Goal: Task Accomplishment & Management: Manage account settings

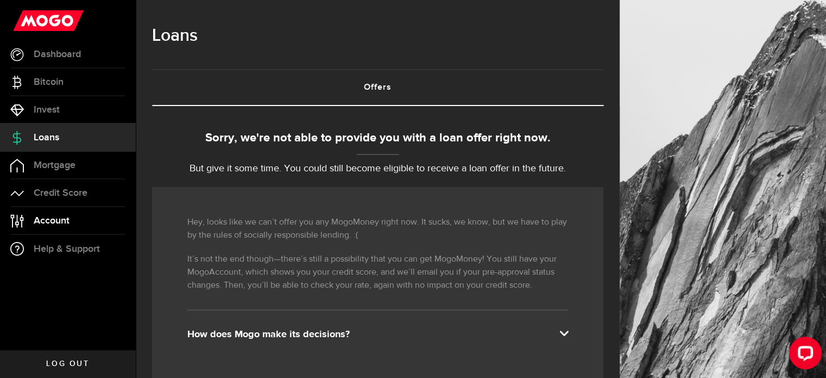
click at [48, 220] on span "Account" at bounding box center [52, 221] width 36 height 10
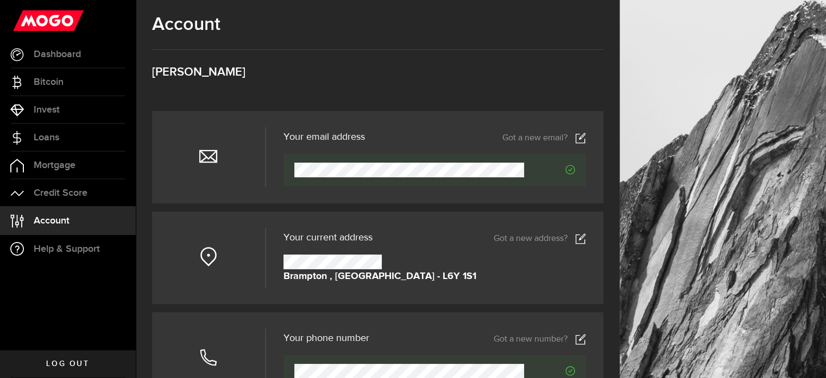
click at [586, 137] on use at bounding box center [581, 138] width 10 height 10
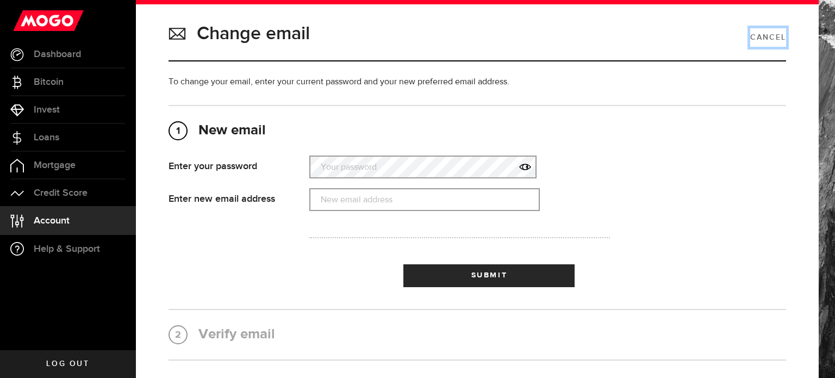
click at [758, 37] on link "Cancel" at bounding box center [768, 37] width 36 height 18
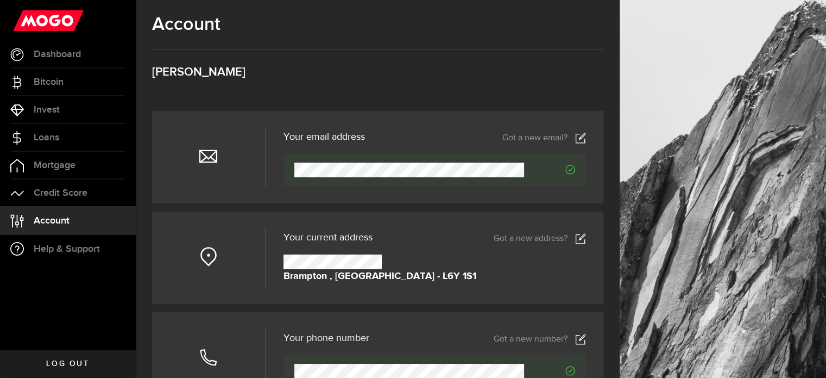
click at [586, 240] on icon at bounding box center [580, 238] width 11 height 11
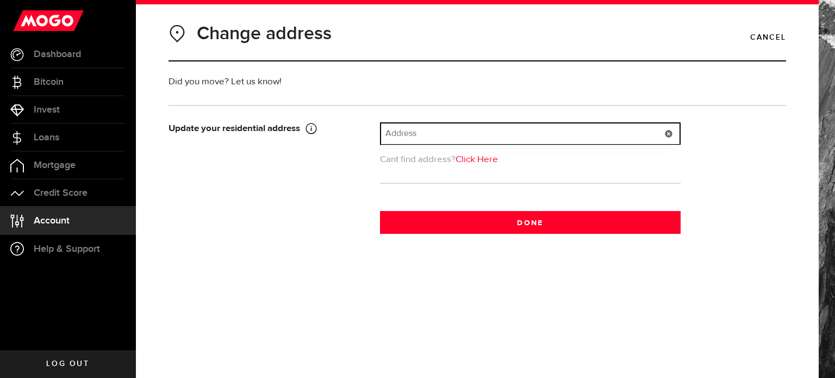
click at [434, 134] on input "text" at bounding box center [530, 133] width 298 height 21
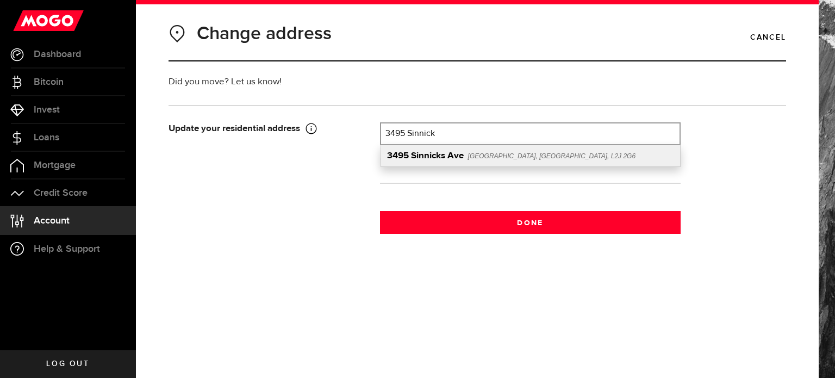
click at [453, 154] on b "Sinnicks Ave" at bounding box center [437, 155] width 53 height 9
type input "[STREET_ADDRESS]"
type input "3495"
type input "Sinnicks Ave"
type input "[GEOGRAPHIC_DATA]"
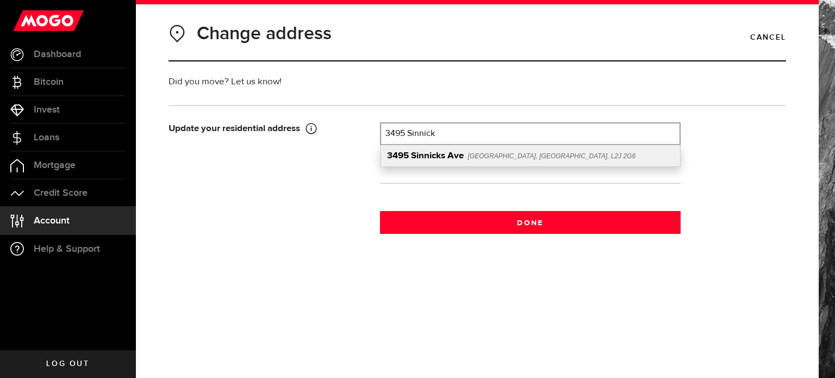
select select "ON"
type input "L2J 2G6"
type input "[GEOGRAPHIC_DATA]"
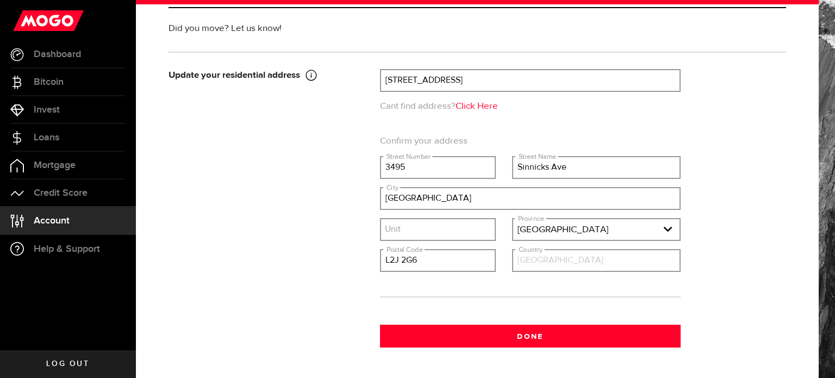
scroll to position [91, 0]
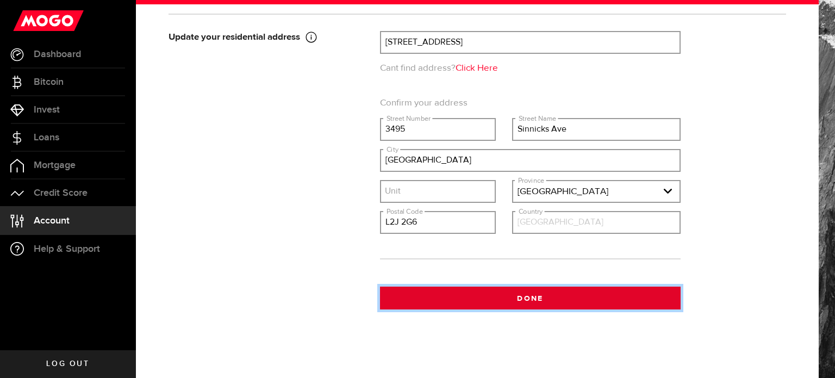
click at [523, 297] on button "Done" at bounding box center [530, 297] width 300 height 23
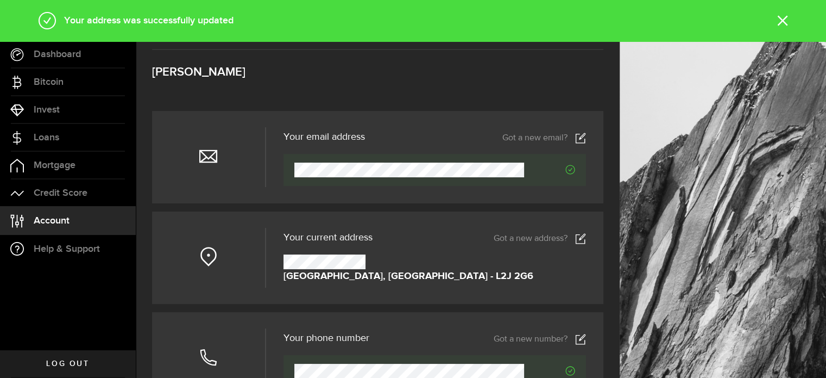
click at [586, 336] on icon at bounding box center [580, 339] width 11 height 11
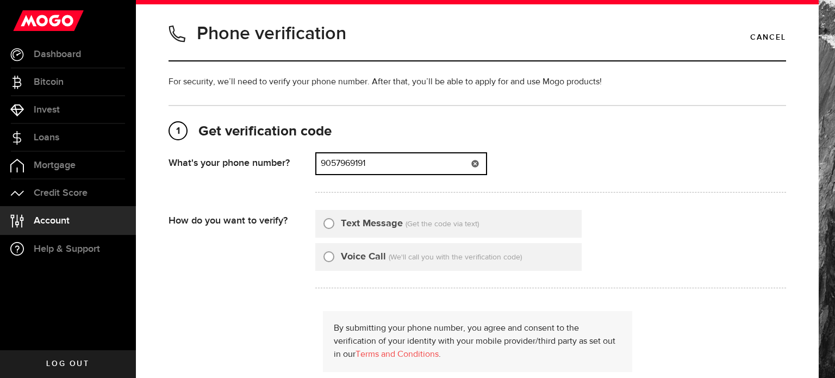
drag, startPoint x: 381, startPoint y: 162, endPoint x: 272, endPoint y: 153, distance: 110.1
click at [272, 153] on div "What's your phone number? That doesn't look like a valid phone number. Try agai…" at bounding box center [476, 175] width 617 height 47
type input "4167869427"
click at [331, 220] on input "Text Message" at bounding box center [328, 221] width 11 height 11
radio input "true"
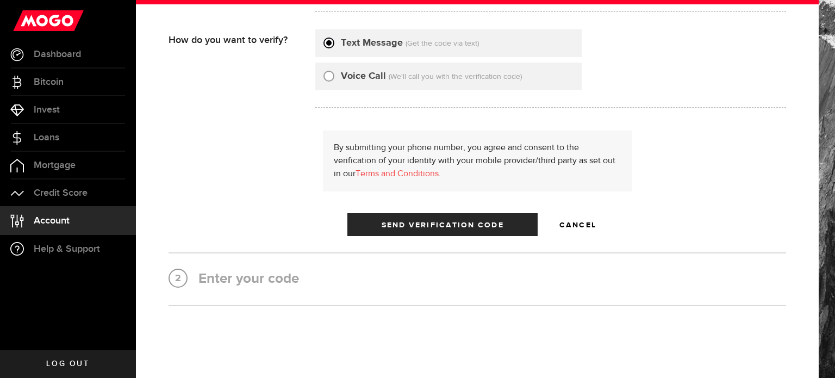
scroll to position [184, 0]
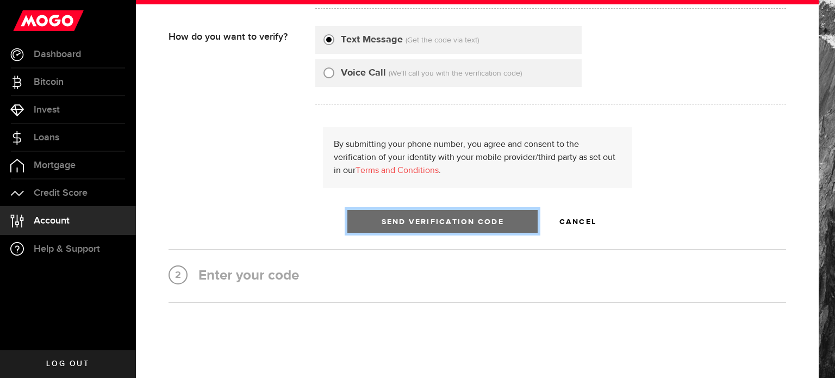
click at [420, 215] on button "Send Verification Code" at bounding box center [442, 221] width 190 height 23
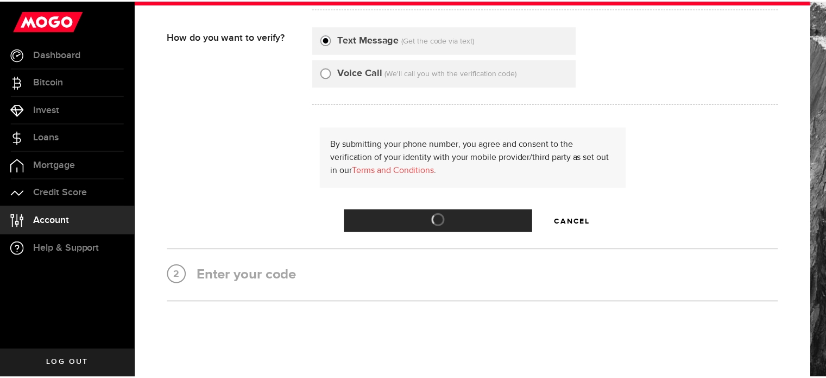
scroll to position [0, 0]
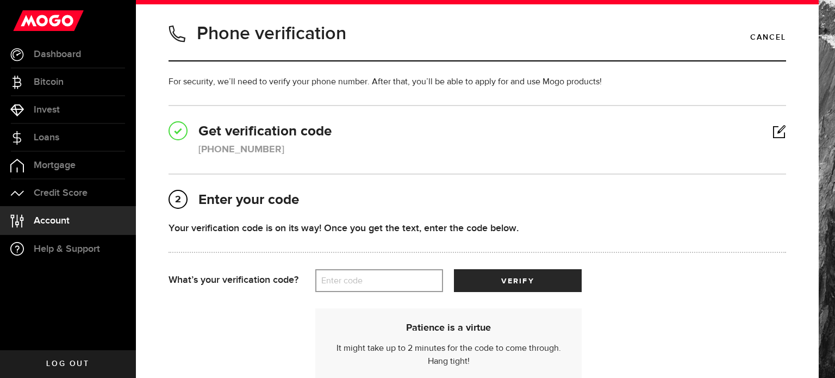
click at [348, 275] on label "Enter code" at bounding box center [379, 280] width 128 height 22
click at [348, 275] on input "Enter code" at bounding box center [379, 280] width 128 height 23
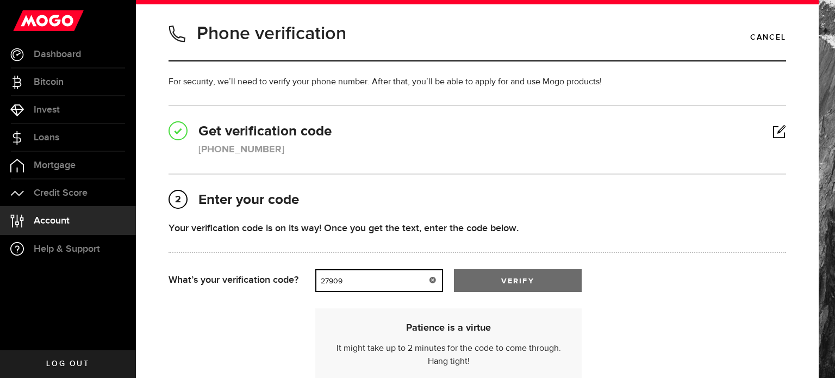
type input "27909"
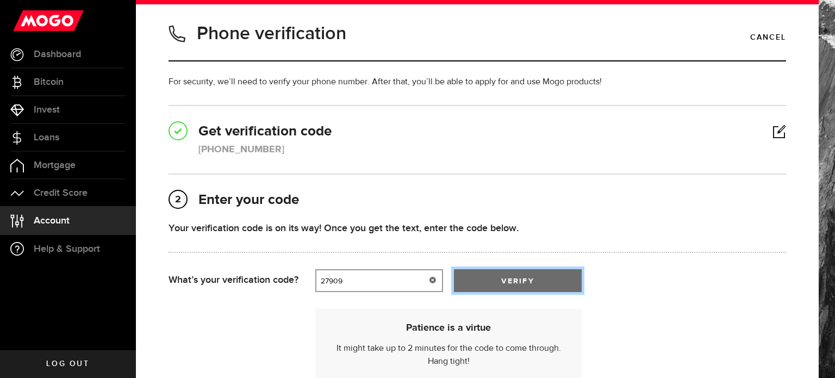
click at [502, 277] on span "verify" at bounding box center [517, 281] width 33 height 8
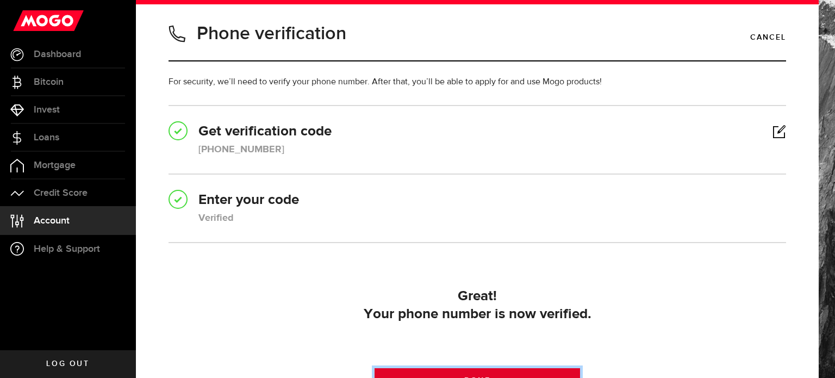
click at [474, 368] on link "Done" at bounding box center [477, 379] width 206 height 23
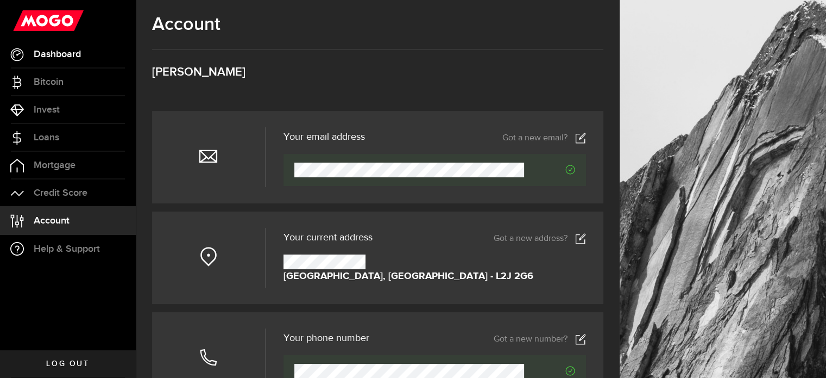
click at [57, 49] on span "Dashboard" at bounding box center [57, 54] width 47 height 10
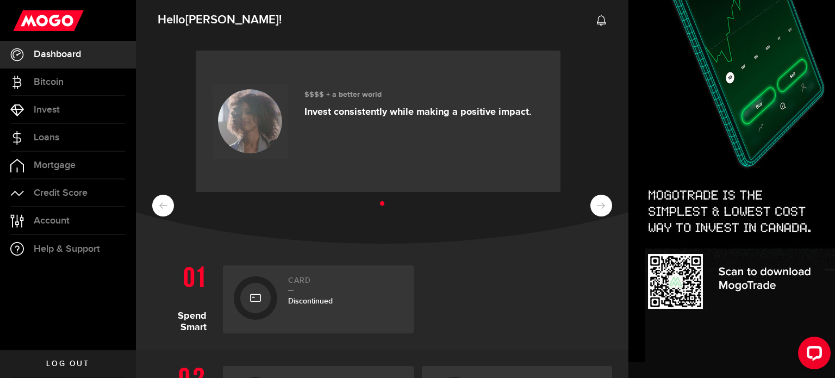
click at [598, 204] on ul at bounding box center [382, 204] width 460 height 14
click at [589, 204] on ul at bounding box center [382, 204] width 460 height 14
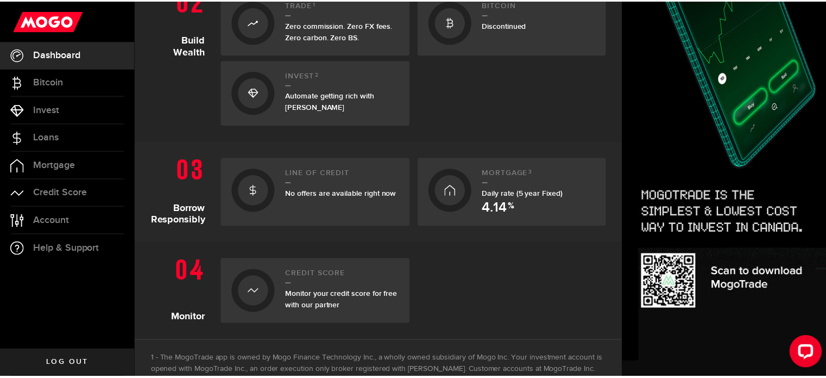
scroll to position [382, 0]
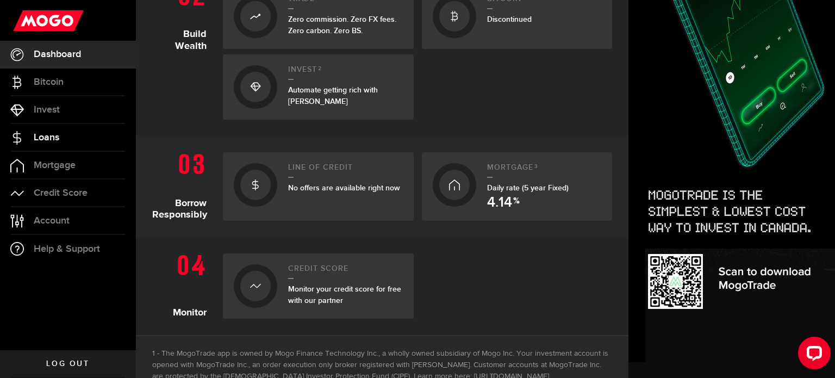
click at [48, 133] on span "Loans" at bounding box center [47, 138] width 26 height 10
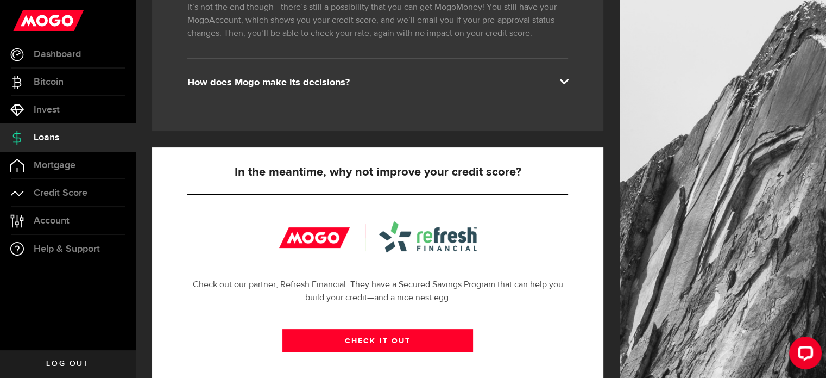
scroll to position [254, 0]
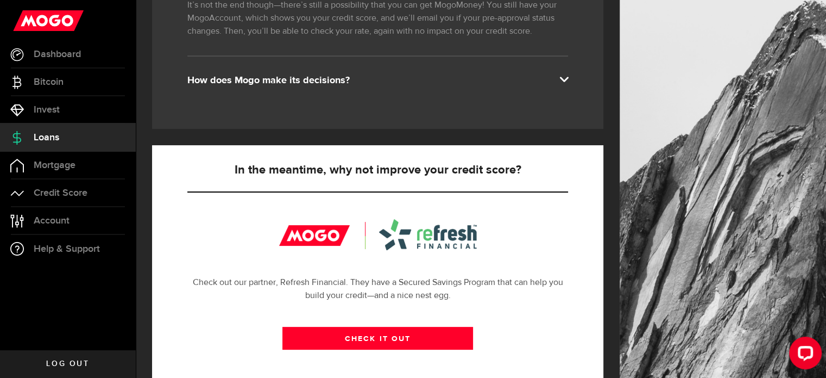
click at [565, 78] on div "How does Mogo make its decisions?" at bounding box center [377, 80] width 381 height 13
click at [568, 78] on span at bounding box center [564, 78] width 9 height 9
click at [568, 77] on span at bounding box center [564, 78] width 9 height 9
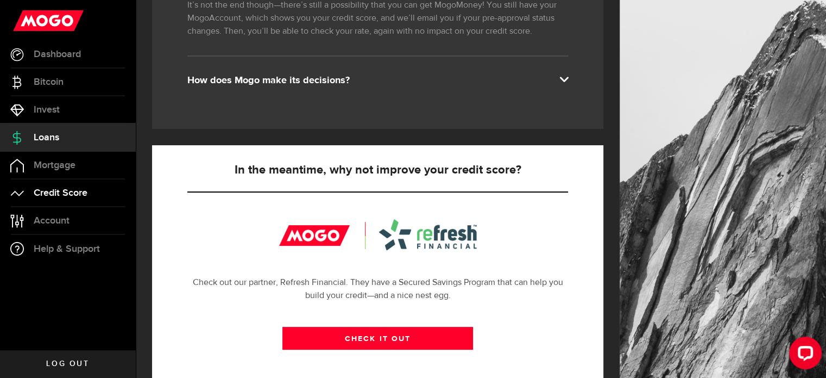
click at [57, 188] on span "Credit Score" at bounding box center [61, 193] width 54 height 10
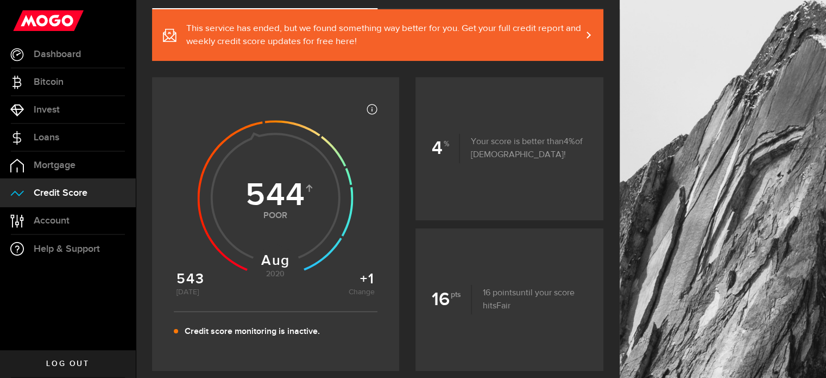
scroll to position [99, 0]
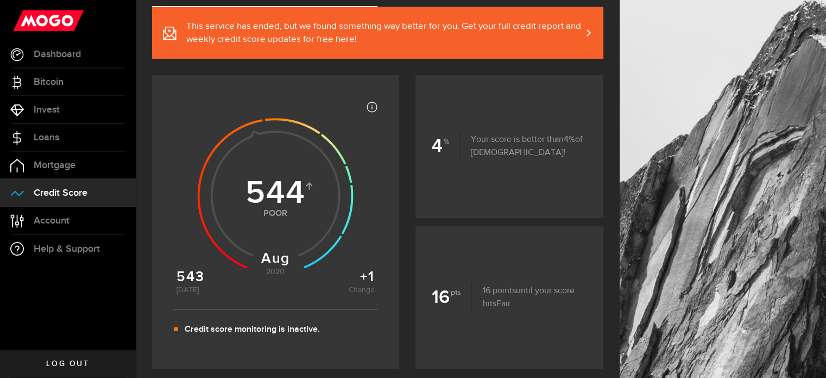
click at [585, 29] on span at bounding box center [582, 32] width 5 height 11
